Goal: Contribute content: Add original content to the website for others to see

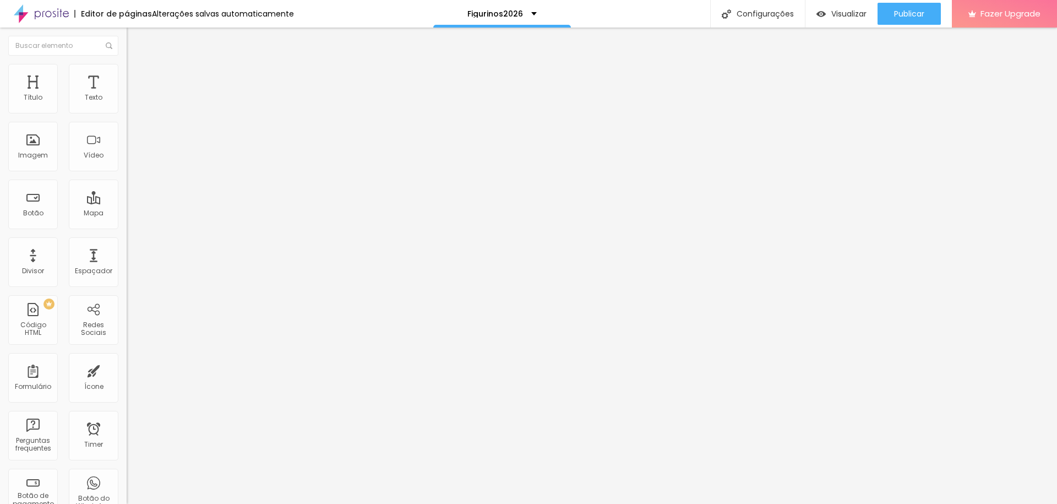
click at [127, 81] on div "Tipografia" at bounding box center [190, 78] width 127 height 7
click at [131, 102] on icon "button" at bounding box center [134, 99] width 7 height 7
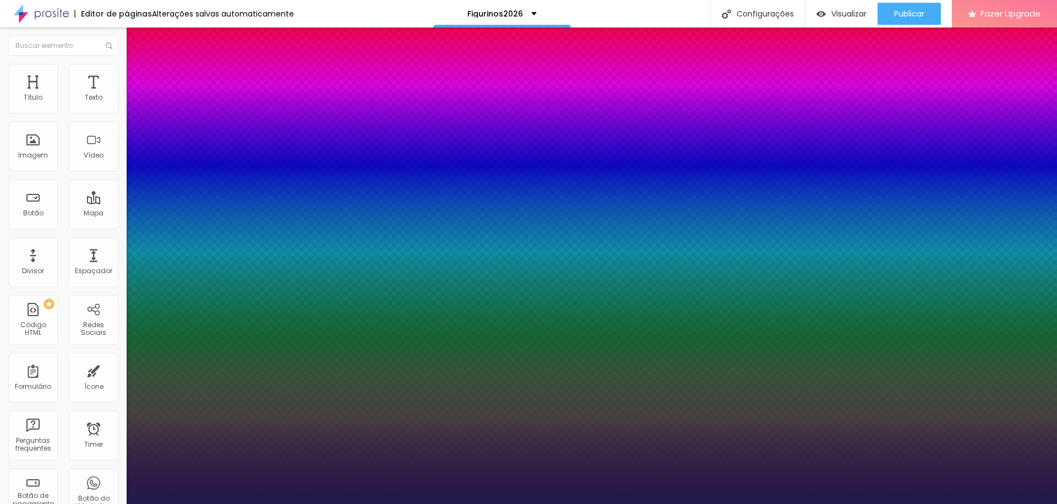
click at [487, 503] on div at bounding box center [528, 504] width 1057 height 0
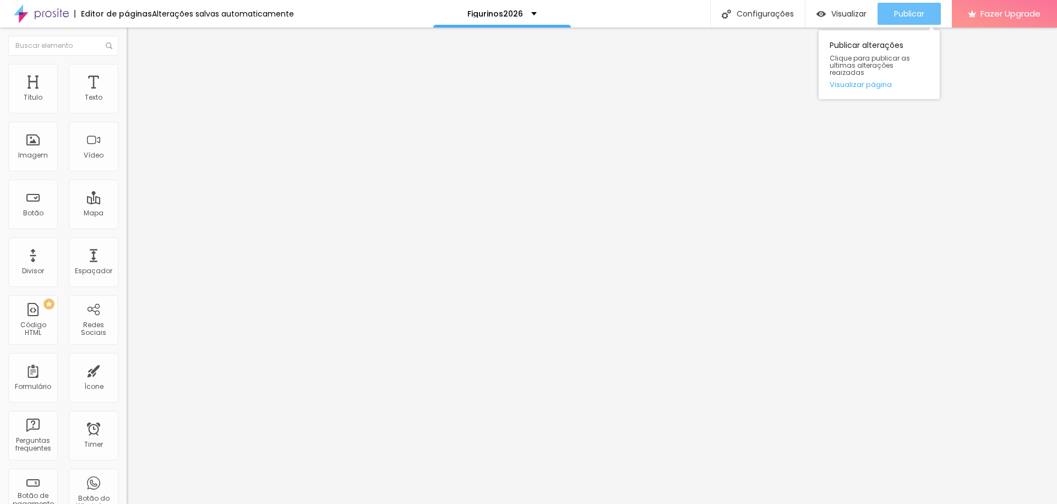
click at [901, 18] on span "Publicar" at bounding box center [909, 13] width 30 height 9
click at [897, 9] on span "Publicar" at bounding box center [909, 13] width 30 height 9
click at [137, 75] on span "Avançado" at bounding box center [155, 71] width 36 height 9
click at [127, 64] on li "Estilo" at bounding box center [190, 58] width 127 height 11
click at [127, 105] on div "Tipografia Voltar ao padrão" at bounding box center [190, 90] width 127 height 31
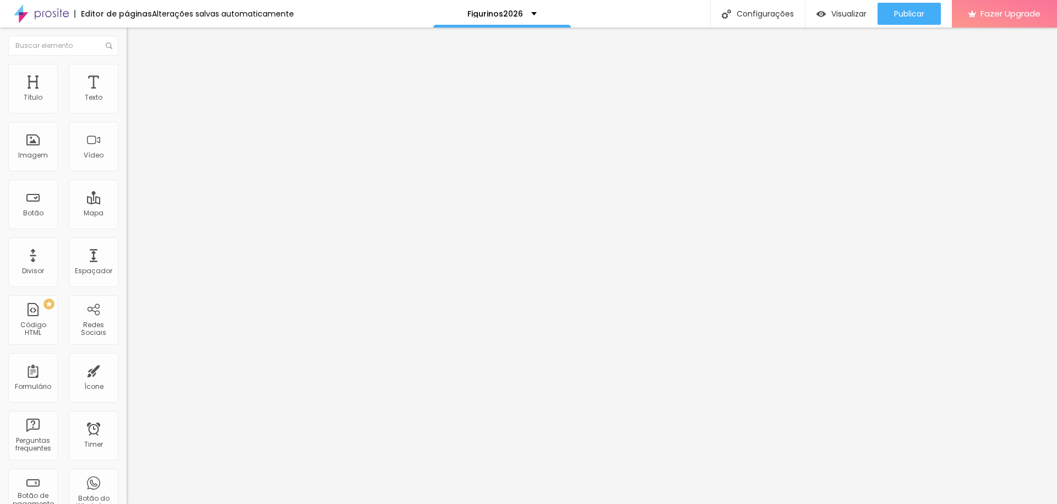
click at [127, 106] on button "button" at bounding box center [134, 100] width 15 height 12
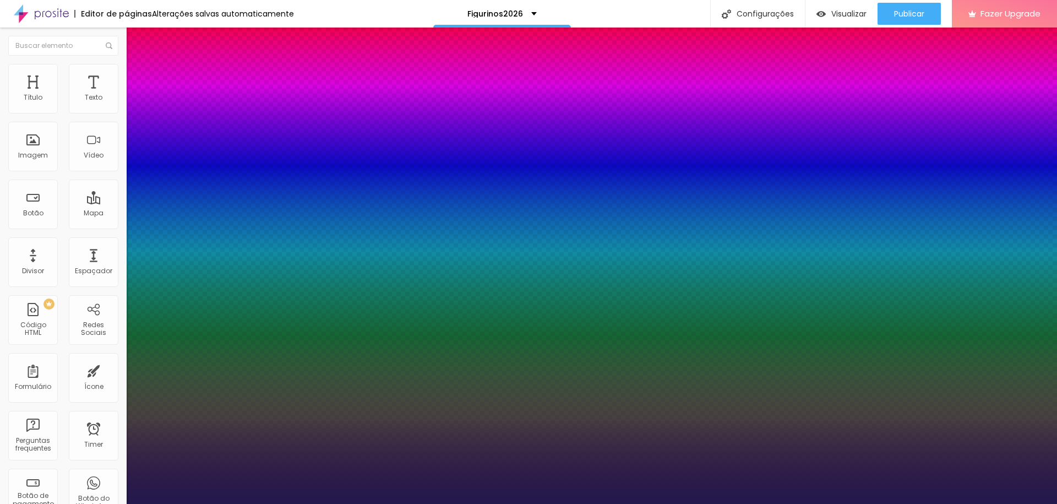
click at [558, 503] on div at bounding box center [528, 504] width 1057 height 0
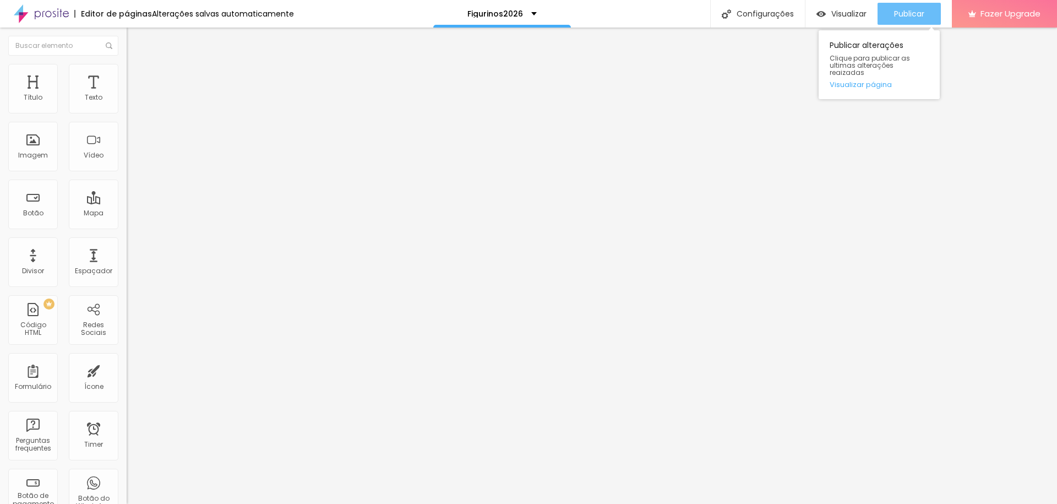
click at [903, 16] on span "Publicar" at bounding box center [909, 13] width 30 height 9
